Goal: Task Accomplishment & Management: Manage account settings

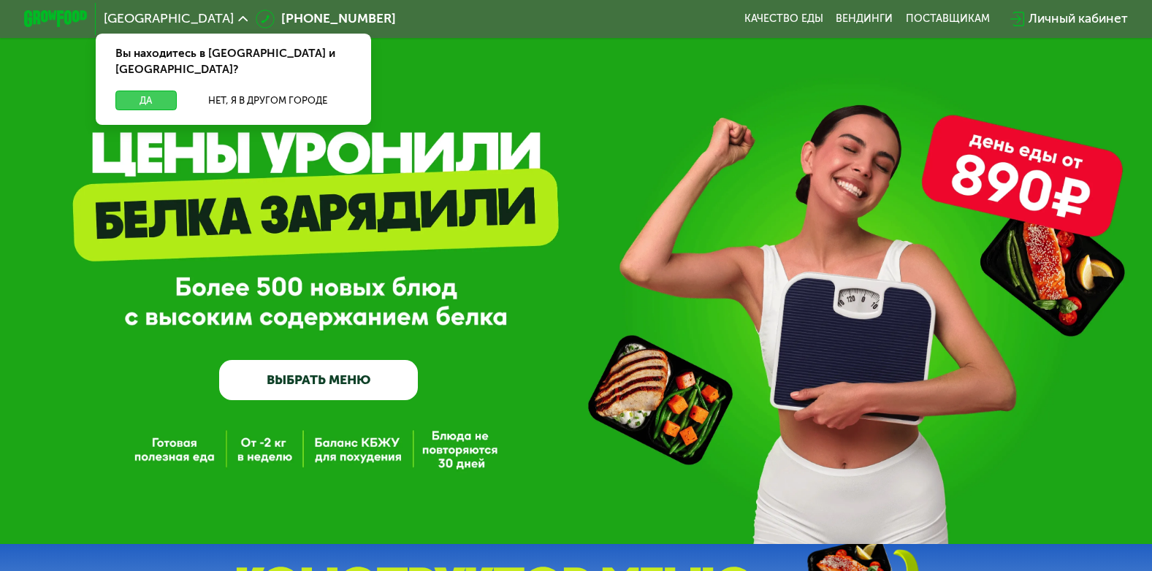
click at [152, 91] on button "Да" at bounding box center [145, 100] width 61 height 19
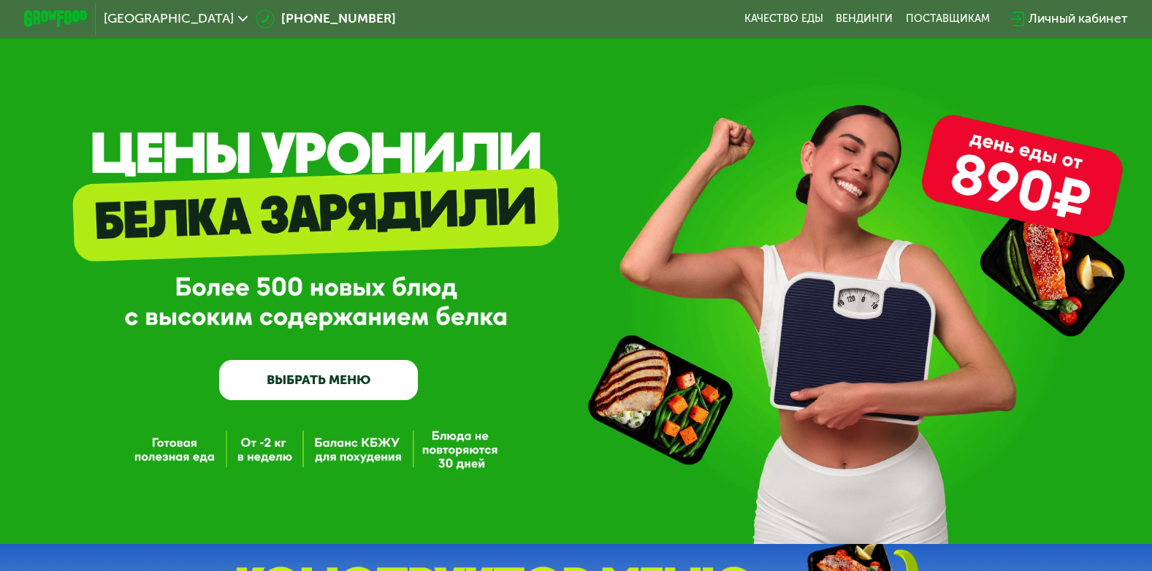
click at [1075, 22] on div "Личный кабинет" at bounding box center [1078, 18] width 99 height 19
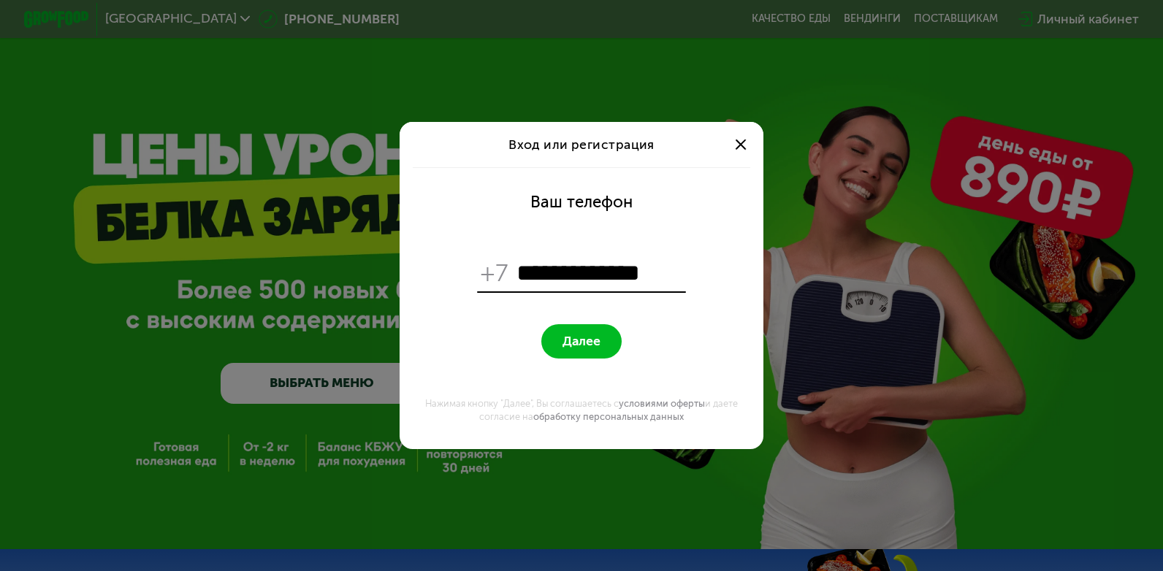
type input "**********"
click at [598, 337] on span "Далее" at bounding box center [582, 341] width 38 height 15
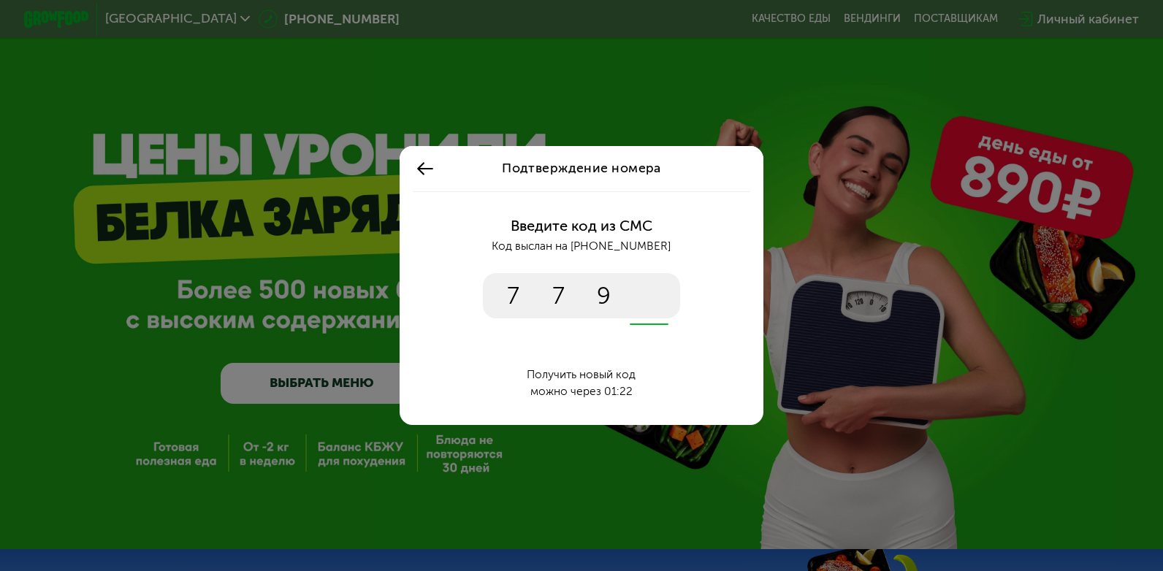
type input "****"
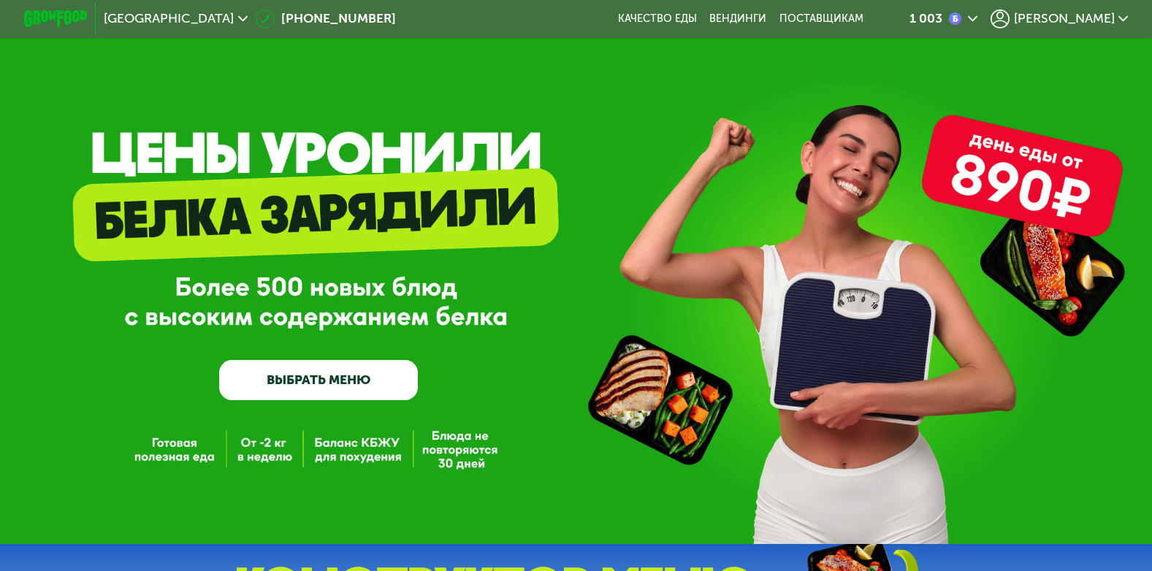
click at [1110, 20] on span "[PERSON_NAME]" at bounding box center [1064, 18] width 101 height 13
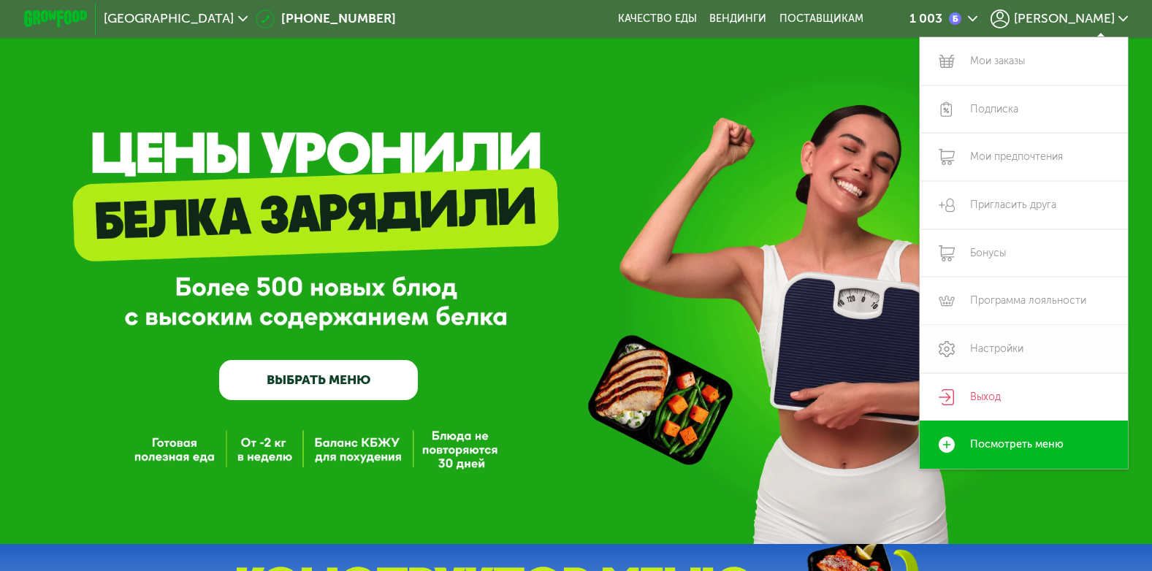
click at [1007, 358] on link "Настройки" at bounding box center [1024, 349] width 208 height 48
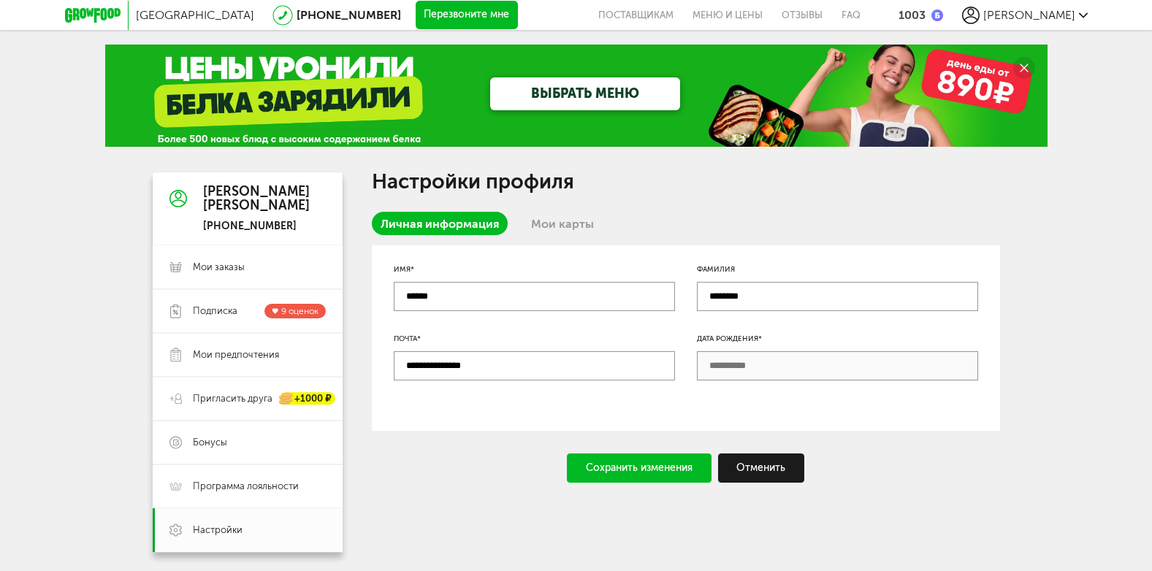
click at [551, 226] on link "Мои карты" at bounding box center [562, 223] width 80 height 23
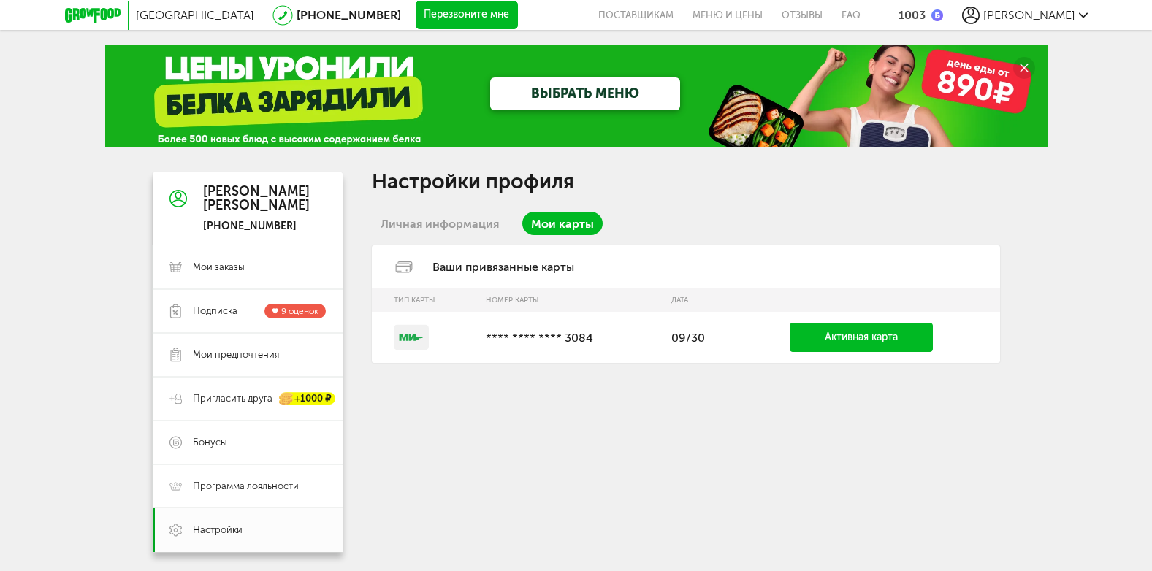
click at [621, 303] on th "Номер карты" at bounding box center [572, 300] width 186 height 23
click at [408, 265] on icon at bounding box center [403, 268] width 35 height 12
click at [494, 262] on div "Ваши привязанные карты" at bounding box center [686, 266] width 628 height 43
click at [563, 264] on div "Ваши привязанные карты" at bounding box center [686, 266] width 628 height 43
click at [560, 224] on link "Мои карты" at bounding box center [562, 223] width 80 height 23
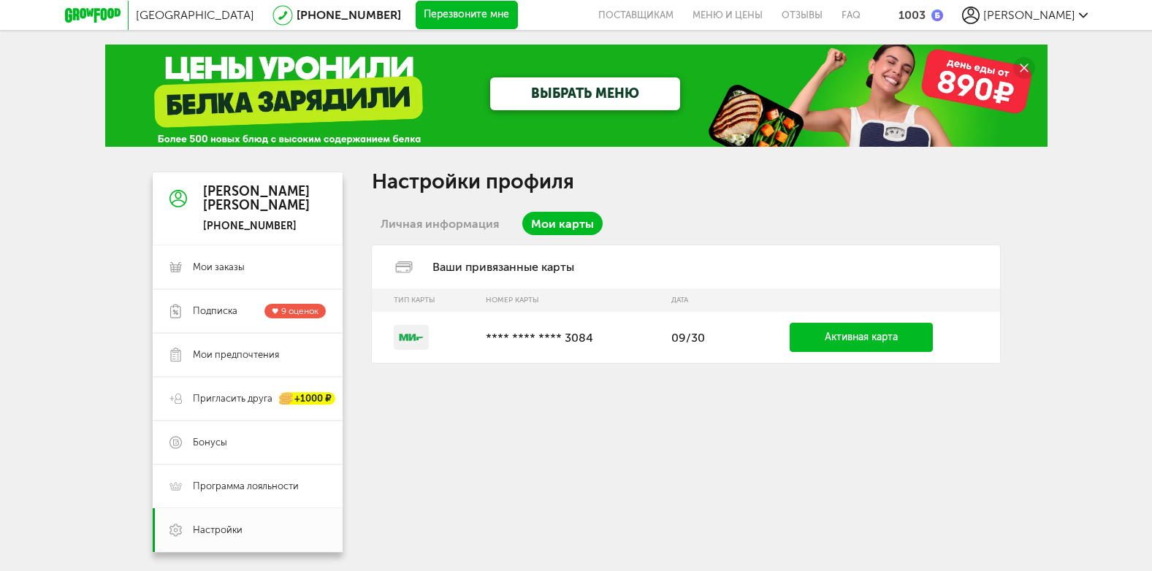
click at [877, 340] on link "Активная карта" at bounding box center [861, 337] width 143 height 29
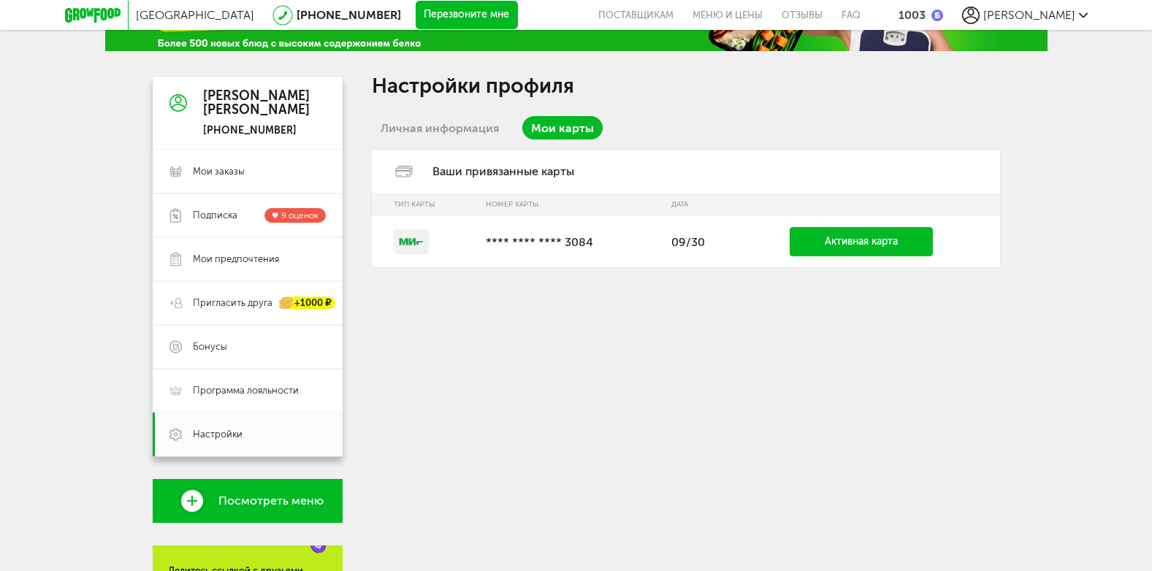
scroll to position [73, 0]
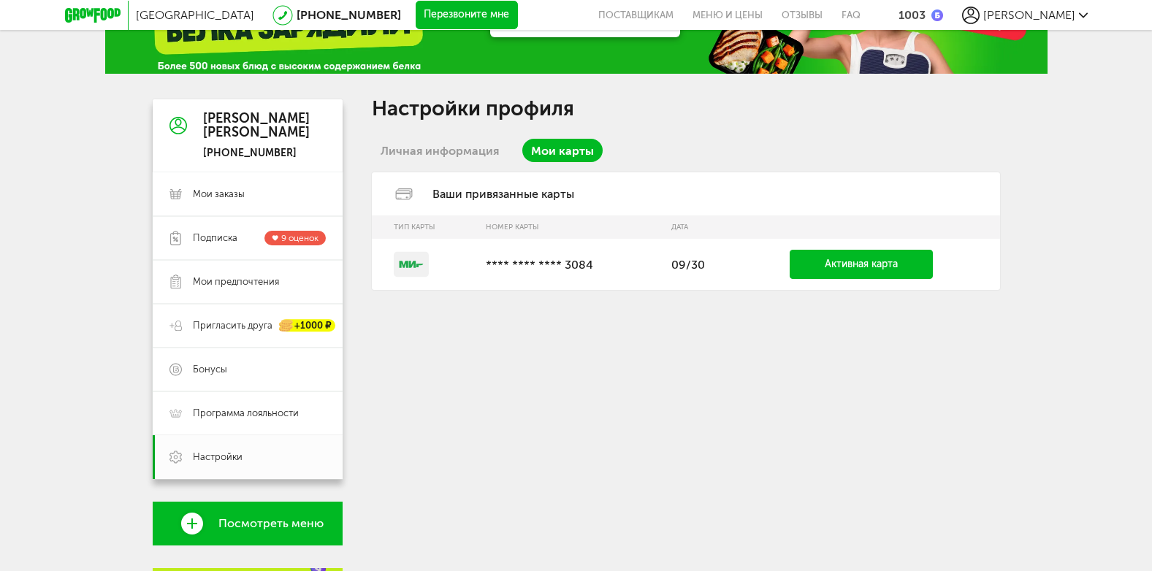
click at [750, 274] on td "Активная карта" at bounding box center [868, 264] width 262 height 51
click at [430, 145] on link "Личная информация" at bounding box center [440, 150] width 136 height 23
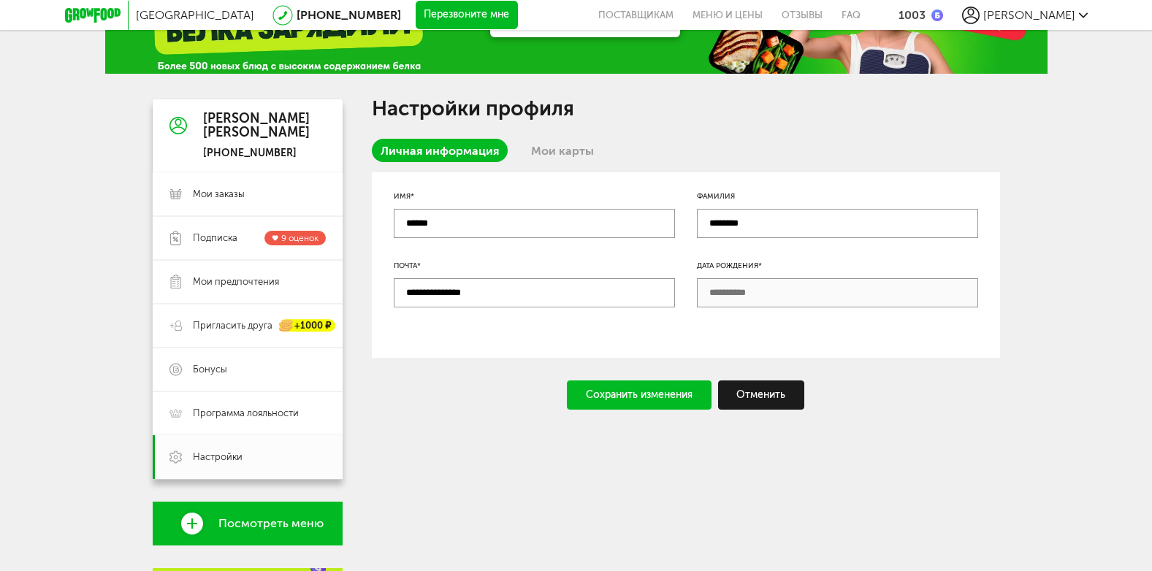
click at [544, 150] on link "Мои карты" at bounding box center [562, 150] width 80 height 23
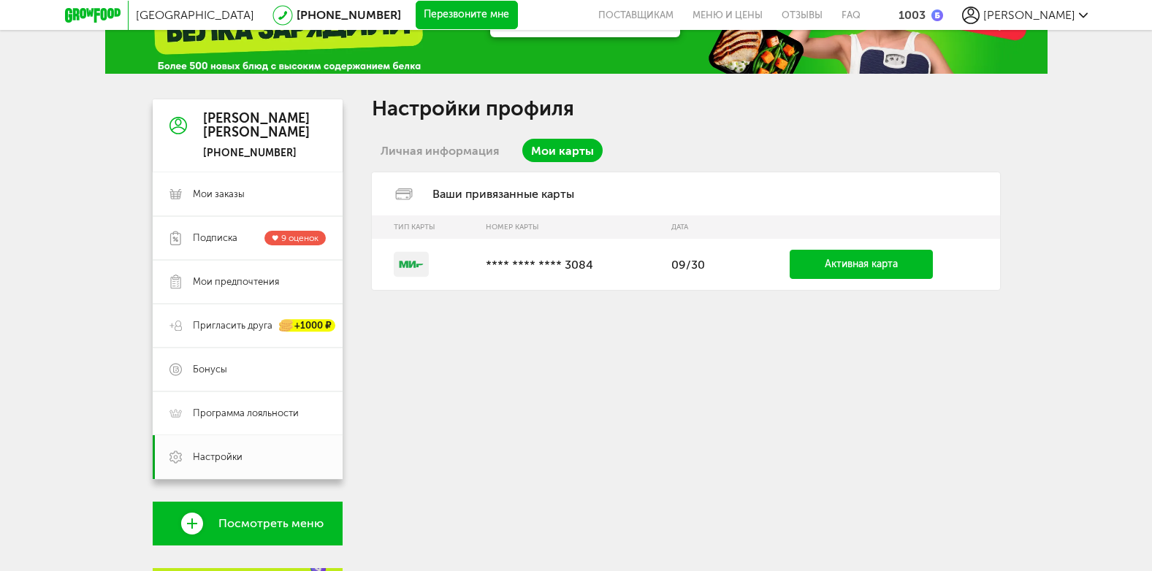
click at [506, 197] on div "Ваши привязанные карты" at bounding box center [686, 193] width 628 height 43
click at [395, 203] on div "Ваши привязанные карты" at bounding box center [686, 193] width 628 height 43
click at [407, 226] on th "Тип карты" at bounding box center [425, 227] width 107 height 23
click at [396, 262] on rect at bounding box center [411, 264] width 35 height 25
click at [595, 268] on p "**** **** **** 3084" at bounding box center [571, 265] width 171 height 14
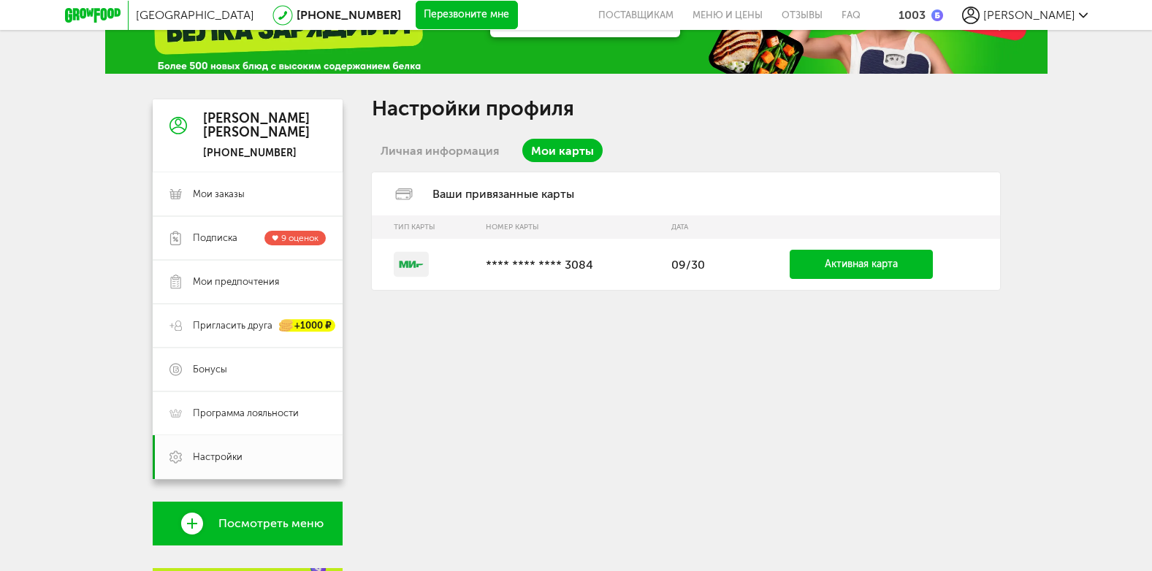
click at [695, 256] on td "09/30" at bounding box center [700, 264] width 73 height 51
click at [988, 264] on td "Активная карта" at bounding box center [868, 264] width 262 height 51
